Goal: Task Accomplishment & Management: Manage account settings

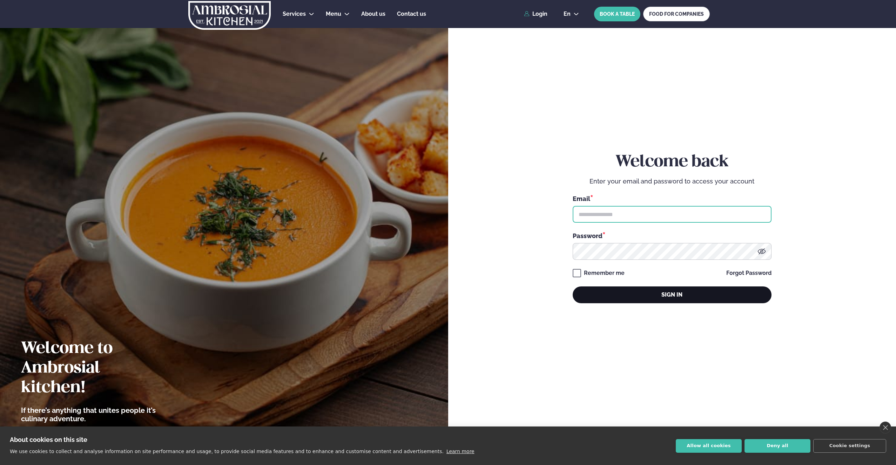
type input "**********"
click at [671, 301] on button "Sign in" at bounding box center [671, 295] width 199 height 17
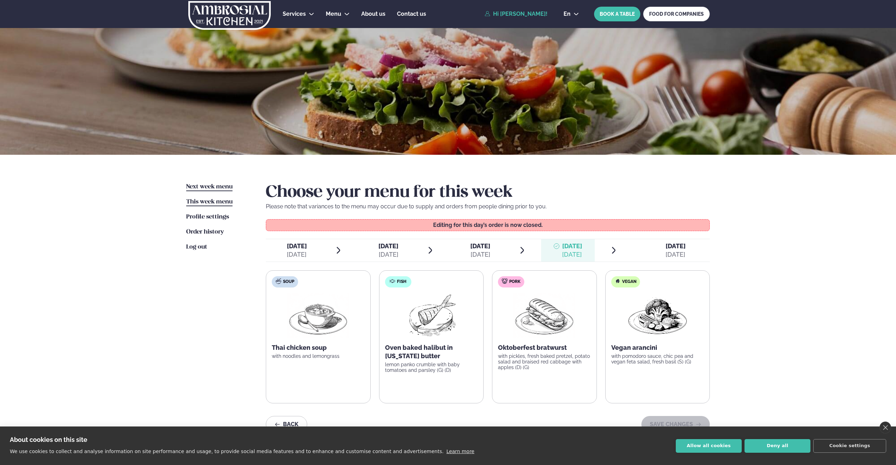
click at [203, 186] on span "Next week menu" at bounding box center [209, 187] width 46 height 6
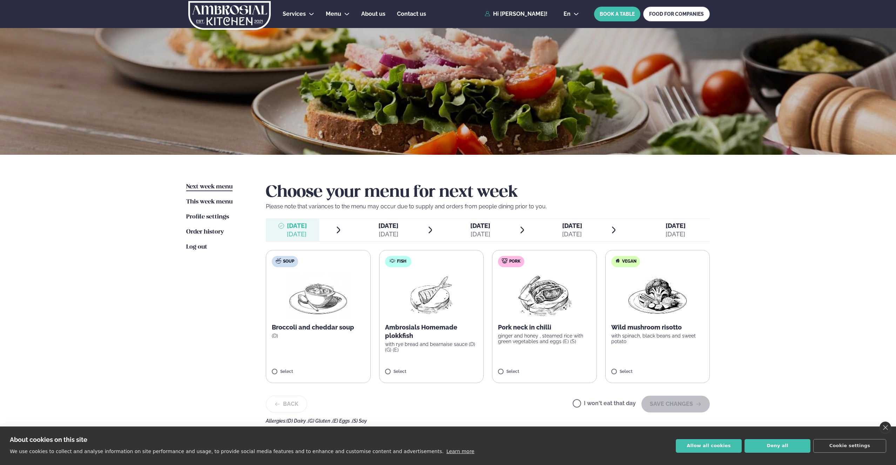
click at [477, 229] on span "[DATE]" at bounding box center [480, 225] width 20 height 7
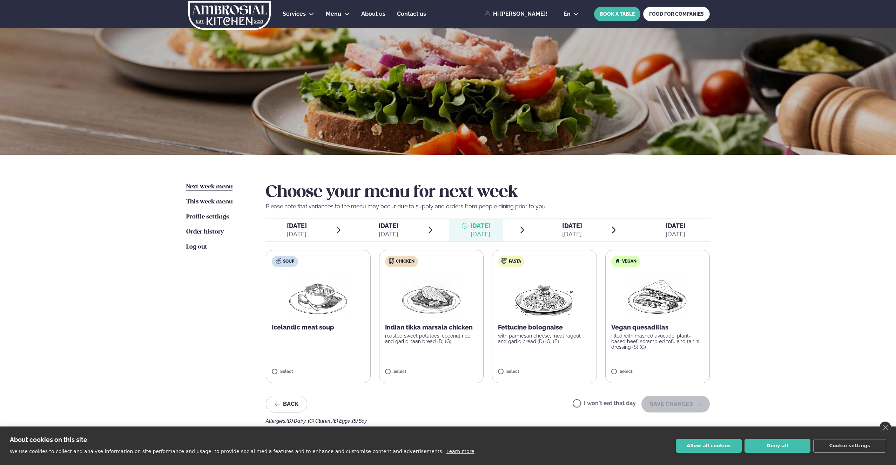
click at [388, 230] on div "[DATE] Tue." at bounding box center [388, 226] width 20 height 8
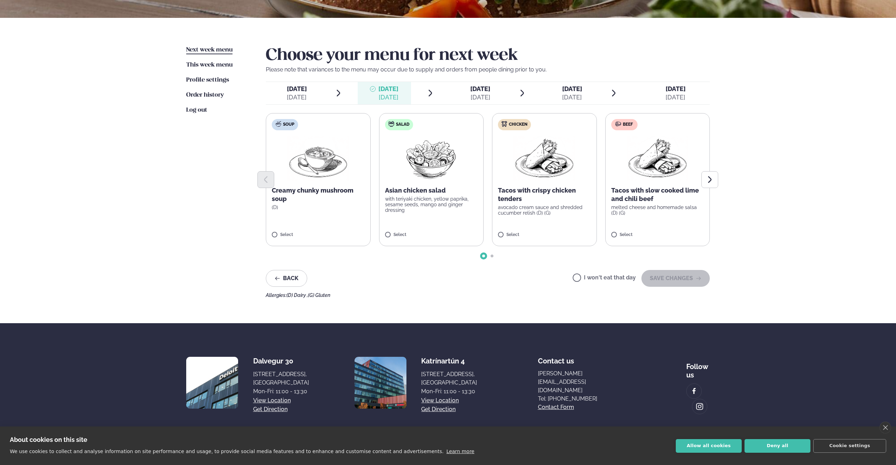
scroll to position [67, 0]
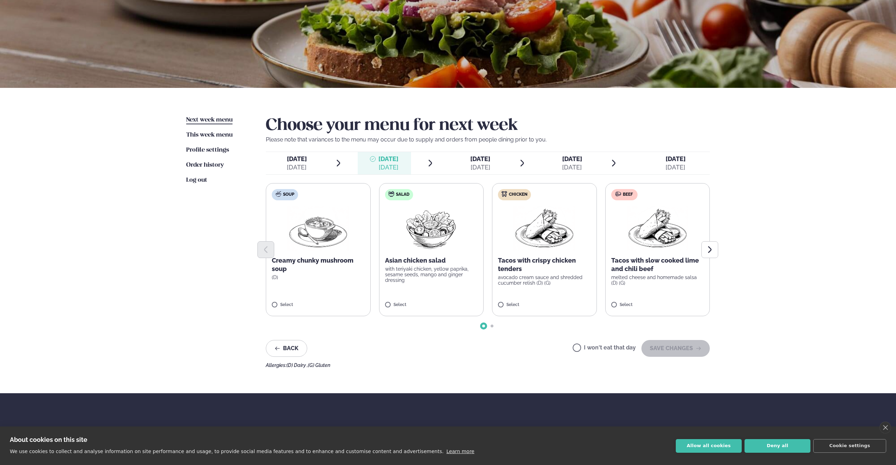
click at [298, 163] on div "[DATE]" at bounding box center [297, 167] width 20 height 8
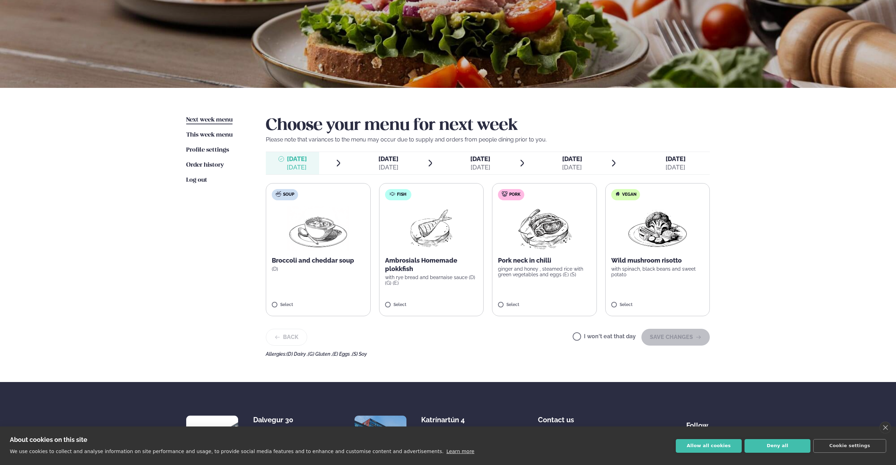
click at [666, 166] on div "[DATE]" at bounding box center [675, 167] width 20 height 8
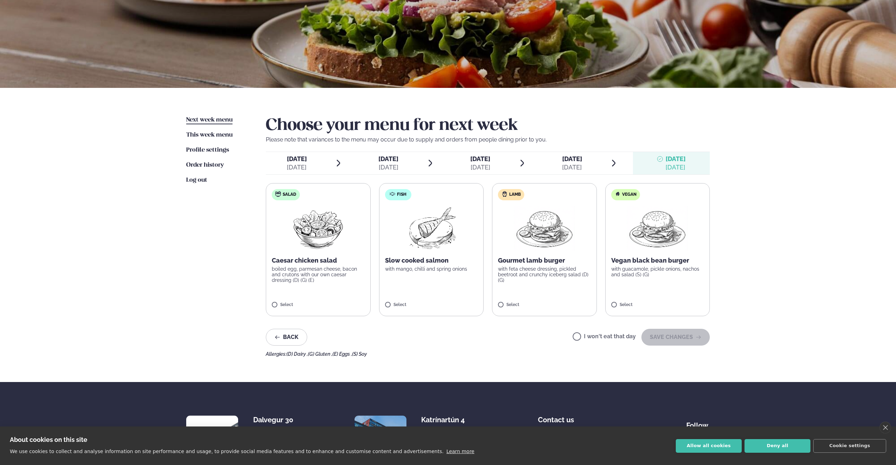
click at [398, 160] on span "[DATE]" at bounding box center [388, 158] width 20 height 7
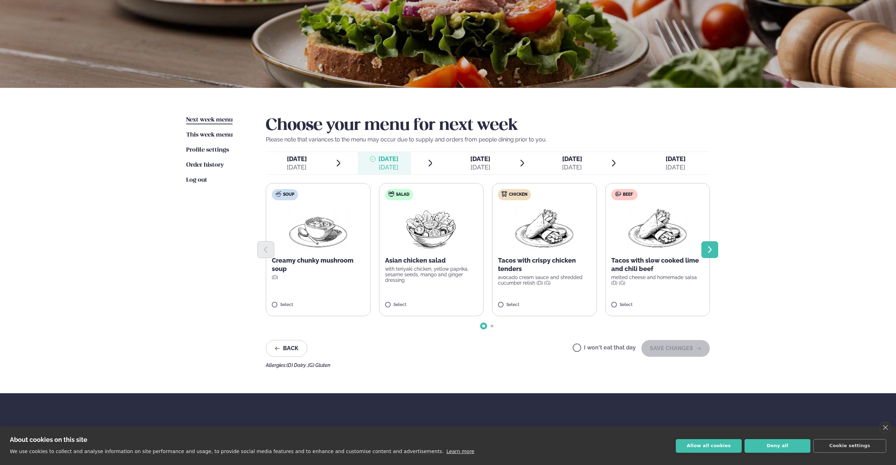
click at [705, 249] on icon "Next slide" at bounding box center [709, 250] width 8 height 8
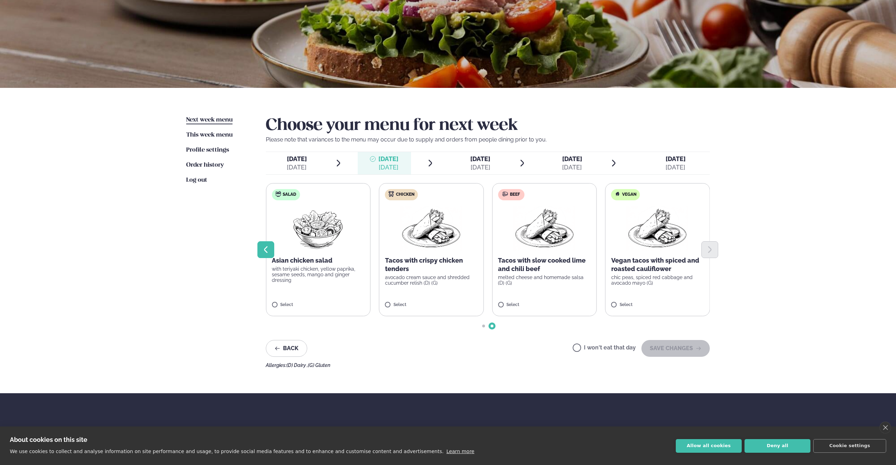
click at [266, 251] on icon "Previous slide" at bounding box center [266, 249] width 4 height 7
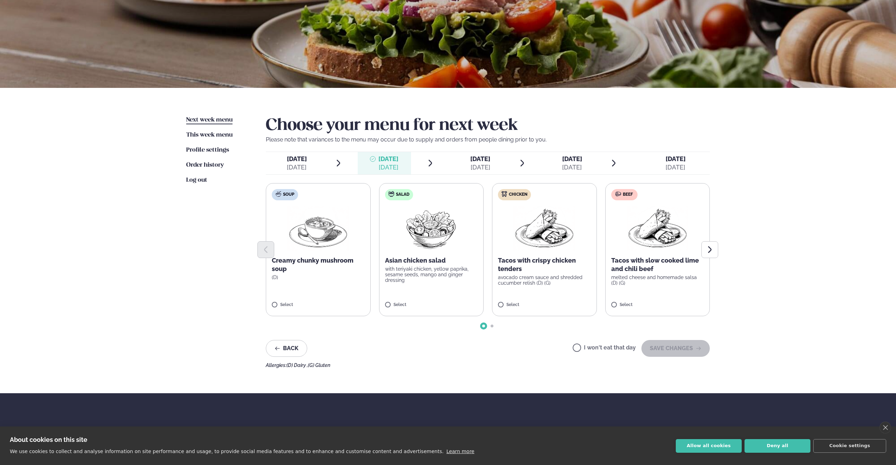
click at [679, 164] on div "[DATE]" at bounding box center [675, 167] width 20 height 8
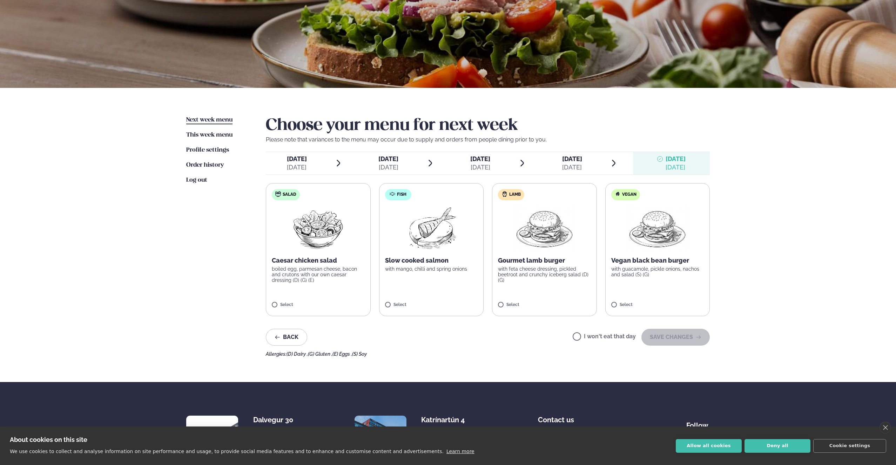
click at [298, 162] on span "[DATE]" at bounding box center [297, 158] width 20 height 7
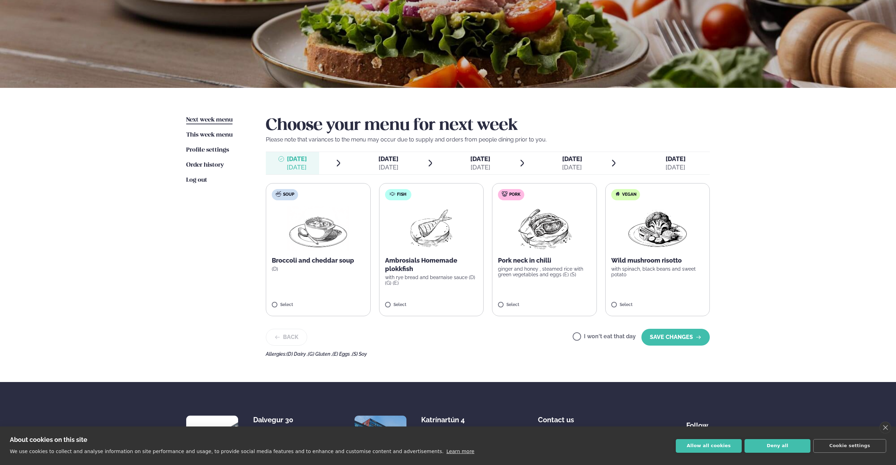
click at [390, 163] on div "[DATE] Tue." at bounding box center [388, 159] width 20 height 8
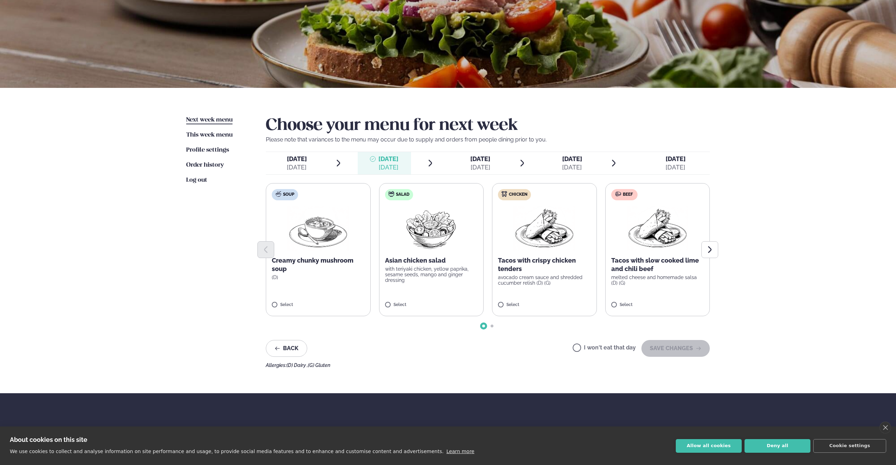
click at [298, 165] on div "[DATE]" at bounding box center [297, 167] width 20 height 8
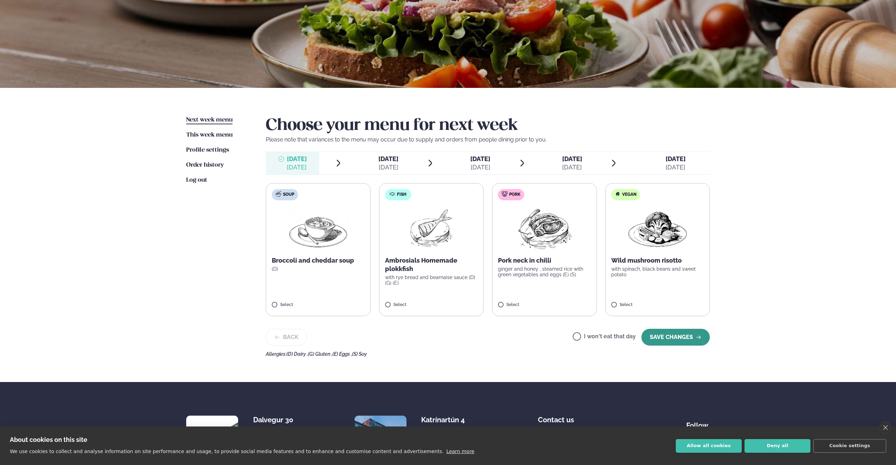
click at [665, 340] on button "SAVE CHANGES" at bounding box center [675, 337] width 68 height 17
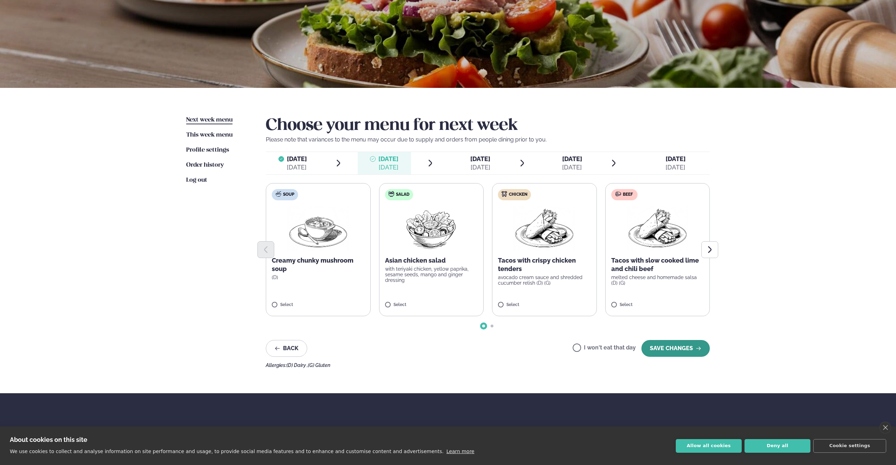
click at [677, 349] on button "SAVE CHANGES" at bounding box center [675, 348] width 68 height 17
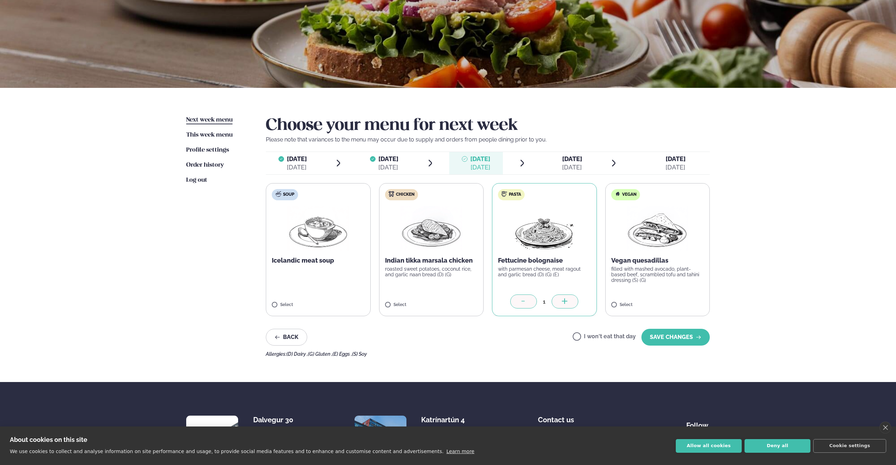
click at [567, 301] on icon at bounding box center [565, 301] width 6 height 1
click at [566, 302] on icon at bounding box center [564, 302] width 7 height 7
click at [565, 302] on icon at bounding box center [564, 302] width 7 height 7
click at [564, 303] on icon at bounding box center [564, 302] width 1 height 6
click at [560, 302] on div at bounding box center [564, 302] width 27 height 14
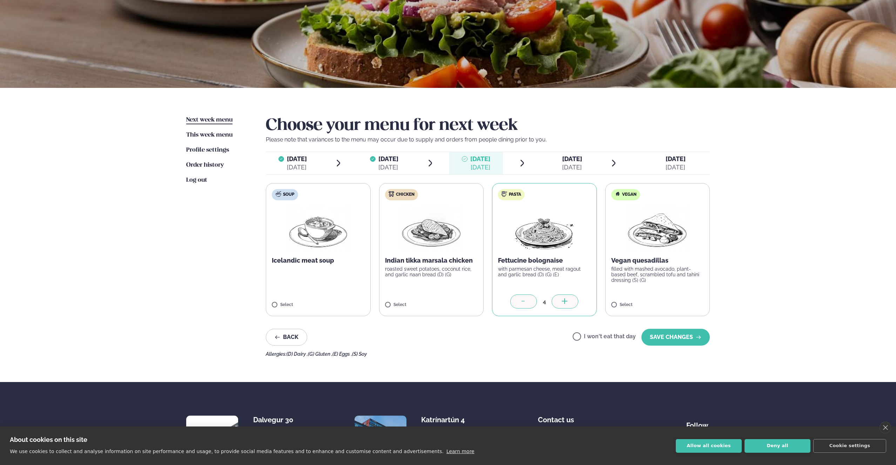
click at [563, 302] on icon at bounding box center [564, 302] width 7 height 7
click at [519, 303] on div at bounding box center [523, 302] width 27 height 14
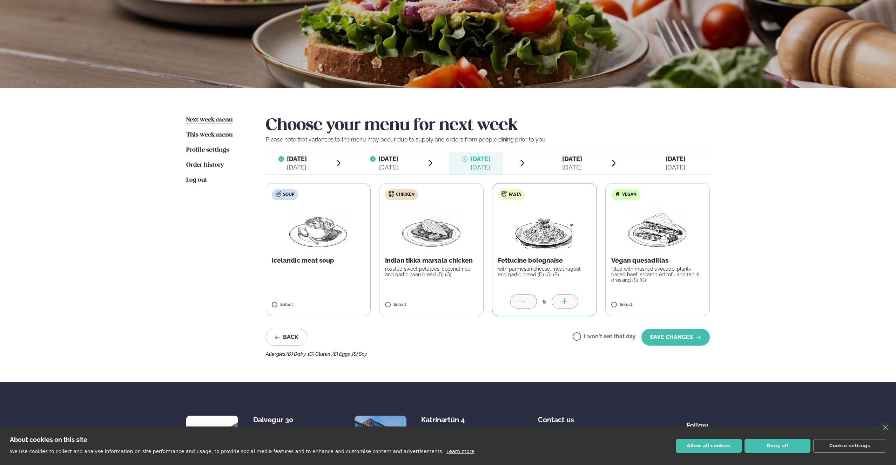
click at [520, 302] on icon at bounding box center [523, 302] width 7 height 7
click at [521, 302] on icon at bounding box center [523, 302] width 7 height 7
click at [522, 302] on icon at bounding box center [523, 302] width 7 height 7
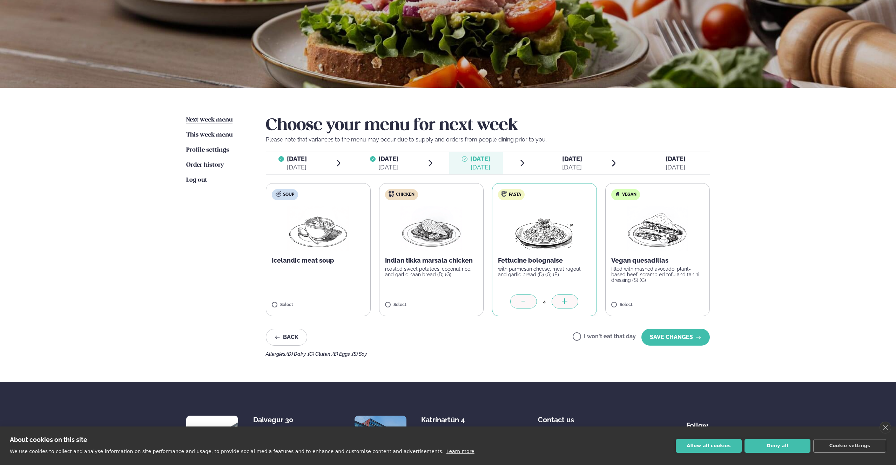
click at [518, 301] on div at bounding box center [523, 302] width 27 height 14
click at [519, 301] on div at bounding box center [523, 302] width 27 height 14
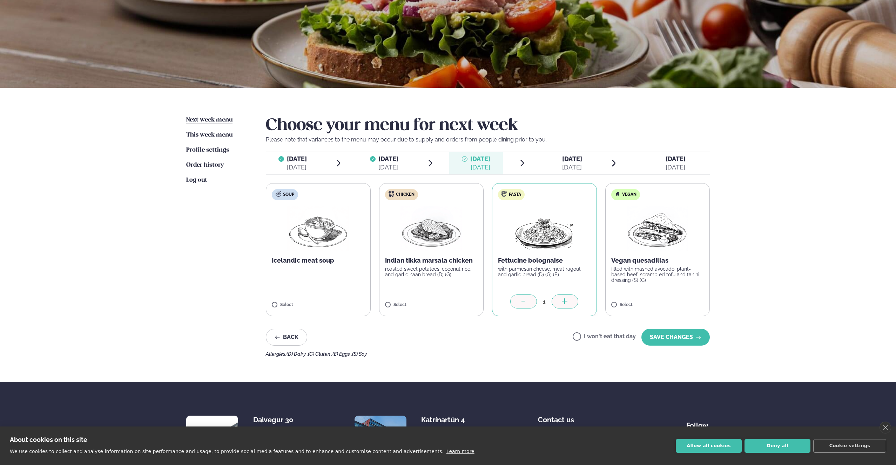
click at [566, 303] on icon at bounding box center [564, 302] width 7 height 7
click at [563, 302] on icon at bounding box center [564, 302] width 7 height 7
click at [520, 302] on icon at bounding box center [523, 302] width 7 height 7
click at [528, 302] on div at bounding box center [523, 302] width 27 height 14
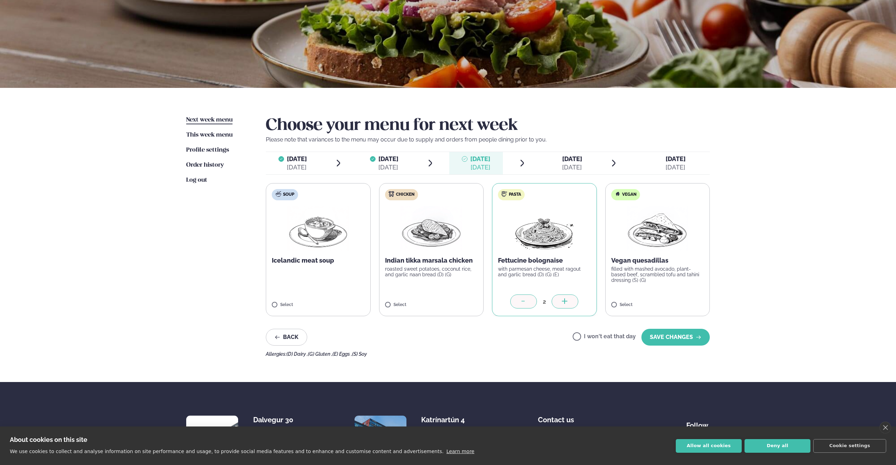
click at [525, 303] on icon at bounding box center [523, 302] width 7 height 7
click at [685, 339] on button "SAVE CHANGES" at bounding box center [675, 337] width 68 height 17
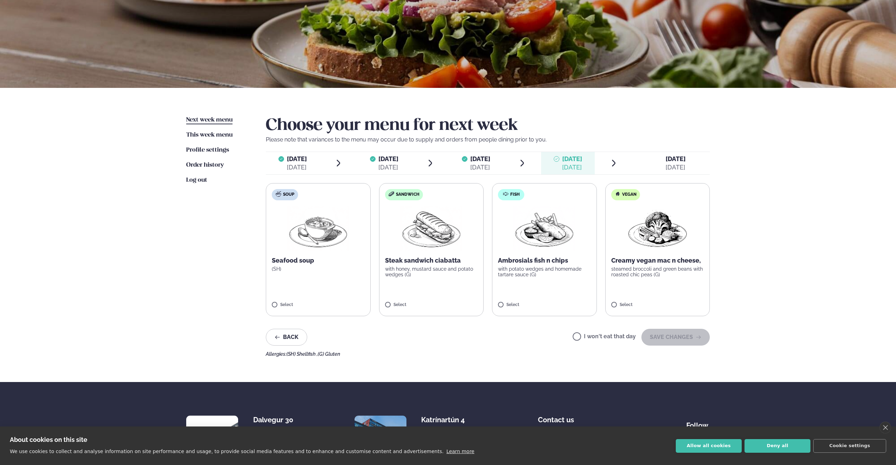
click at [505, 301] on label "Fish Ambrosials fish n chips with potato wedges and homemade tartare sauce (G) …" at bounding box center [544, 249] width 105 height 133
click at [683, 338] on button "SAVE CHANGES" at bounding box center [675, 337] width 68 height 17
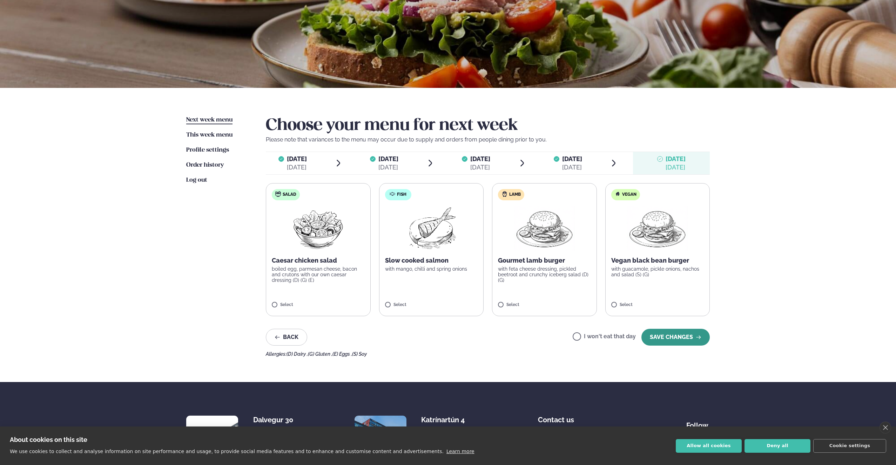
click at [674, 338] on button "SAVE CHANGES" at bounding box center [675, 337] width 68 height 17
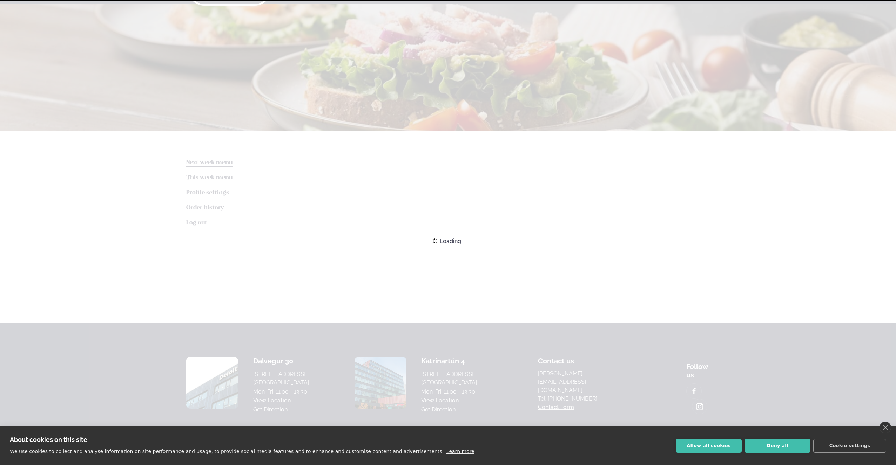
scroll to position [56, 0]
